Goal: Transaction & Acquisition: Purchase product/service

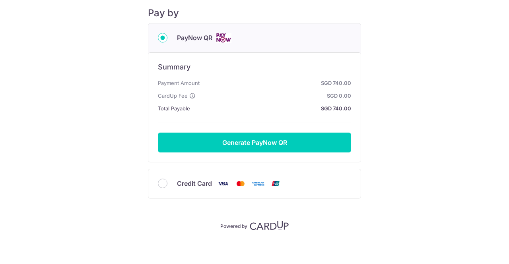
scroll to position [100, 0]
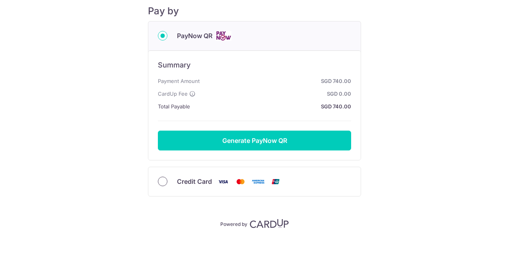
click at [161, 182] on input "Credit Card" at bounding box center [163, 182] width 10 height 10
radio input "true"
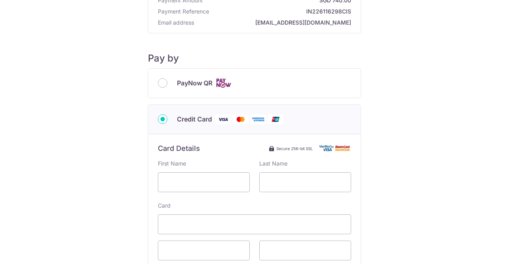
scroll to position [2, 0]
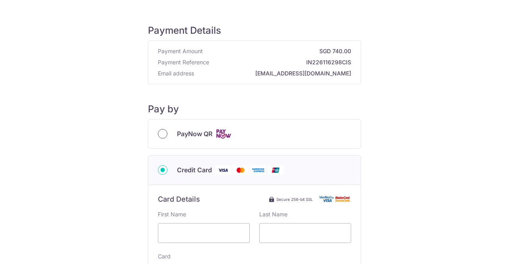
click at [161, 130] on input "PayNow QR" at bounding box center [163, 134] width 10 height 10
radio input "true"
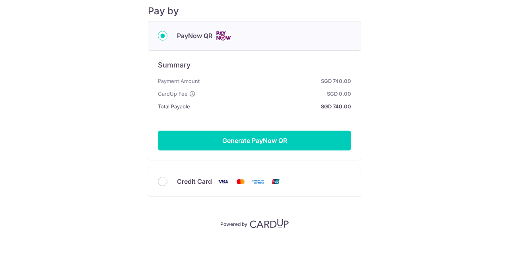
scroll to position [20, 0]
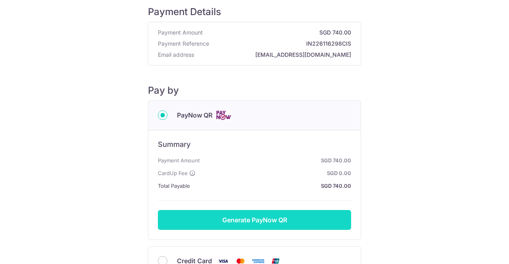
click at [236, 217] on button "Generate PayNow QR" at bounding box center [254, 220] width 193 height 20
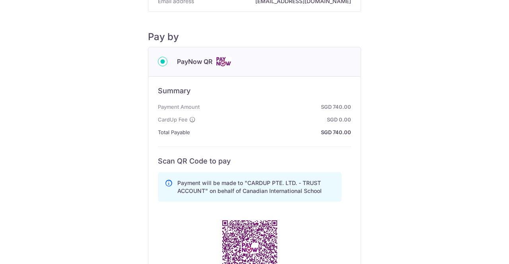
scroll to position [0, 0]
